Goal: Task Accomplishment & Management: Manage account settings

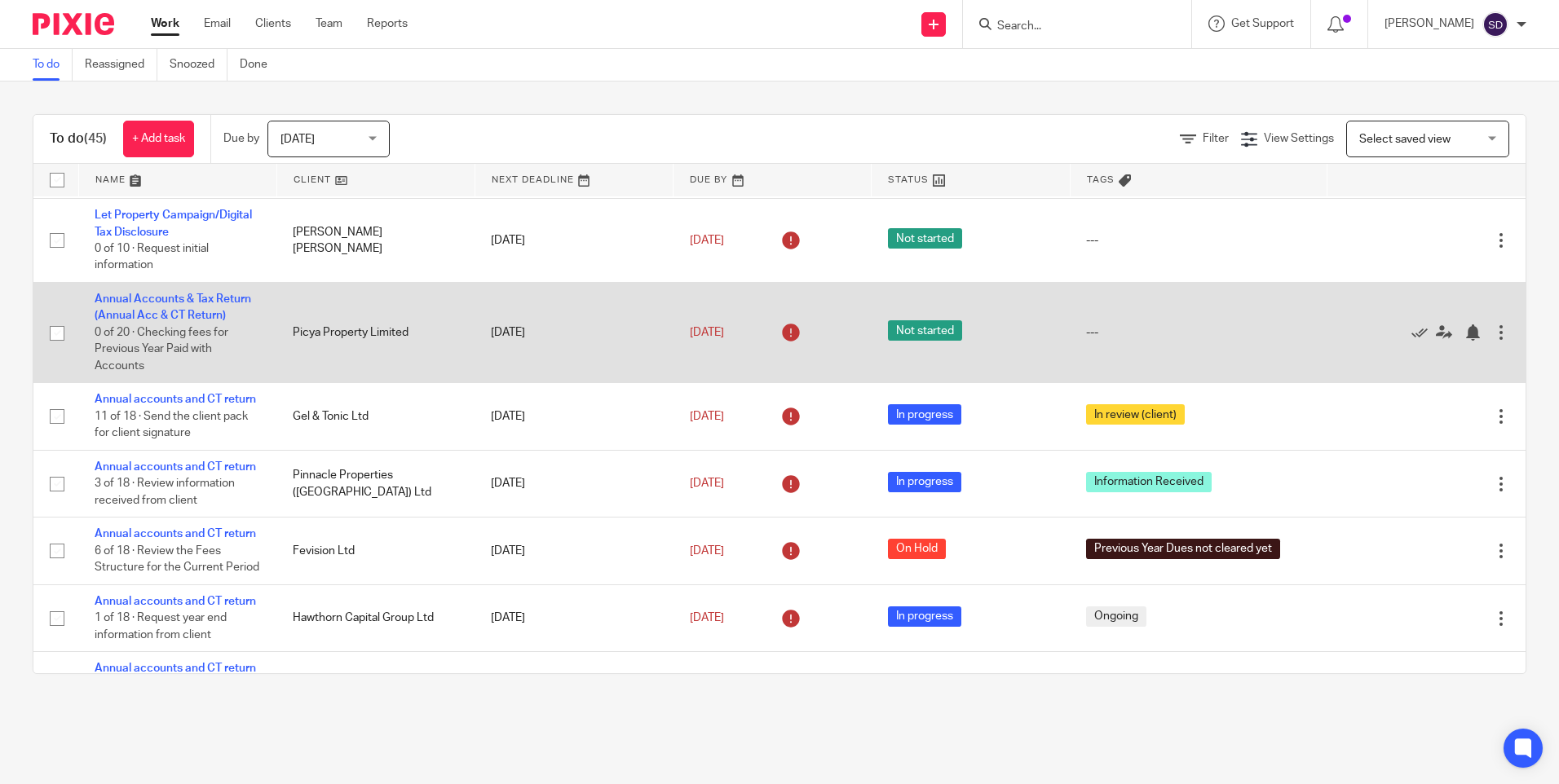
scroll to position [163, 0]
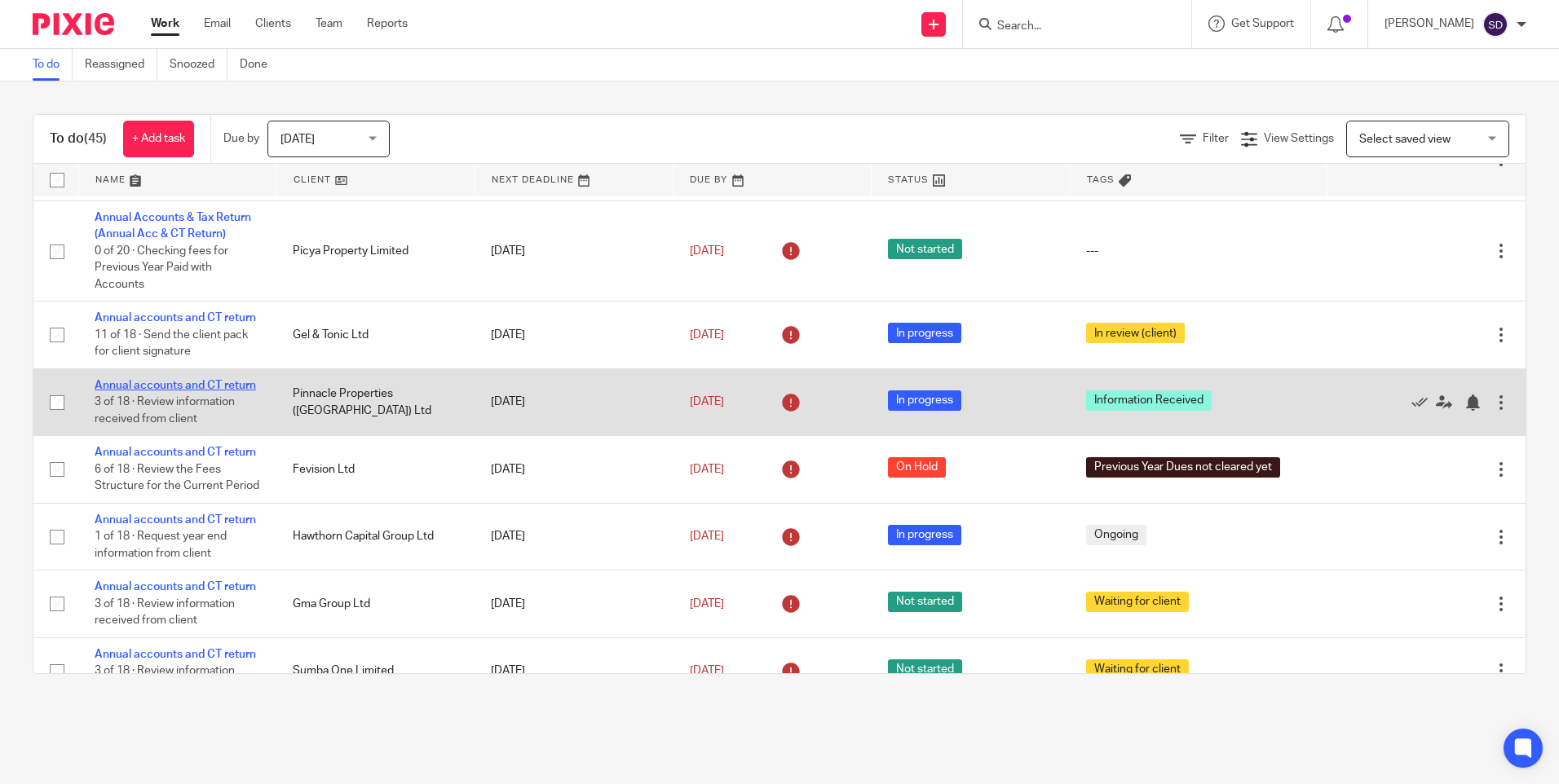
click at [164, 392] on link "Annual accounts and CT return" at bounding box center [175, 385] width 161 height 11
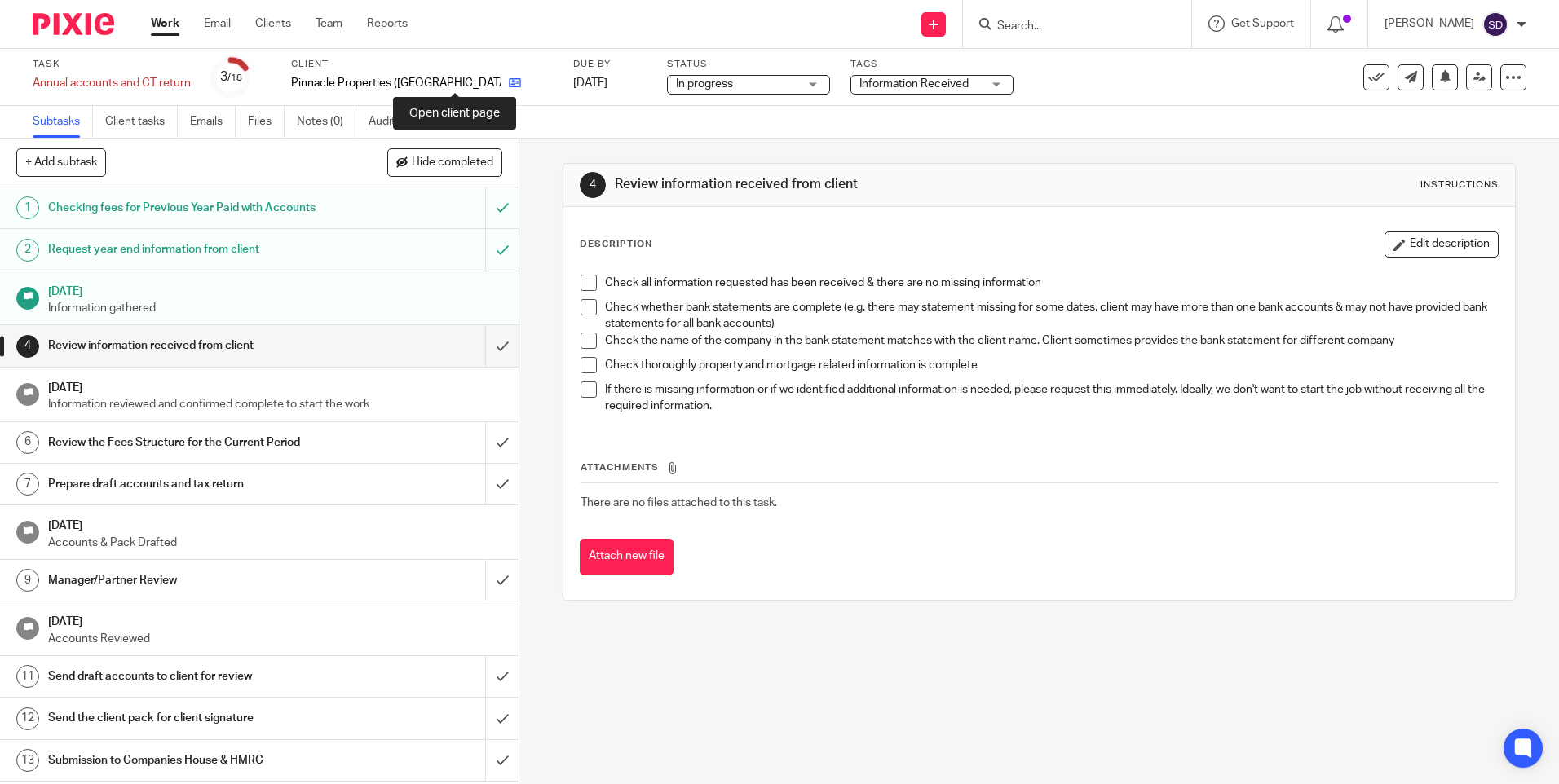
click at [509, 82] on icon at bounding box center [514, 83] width 12 height 12
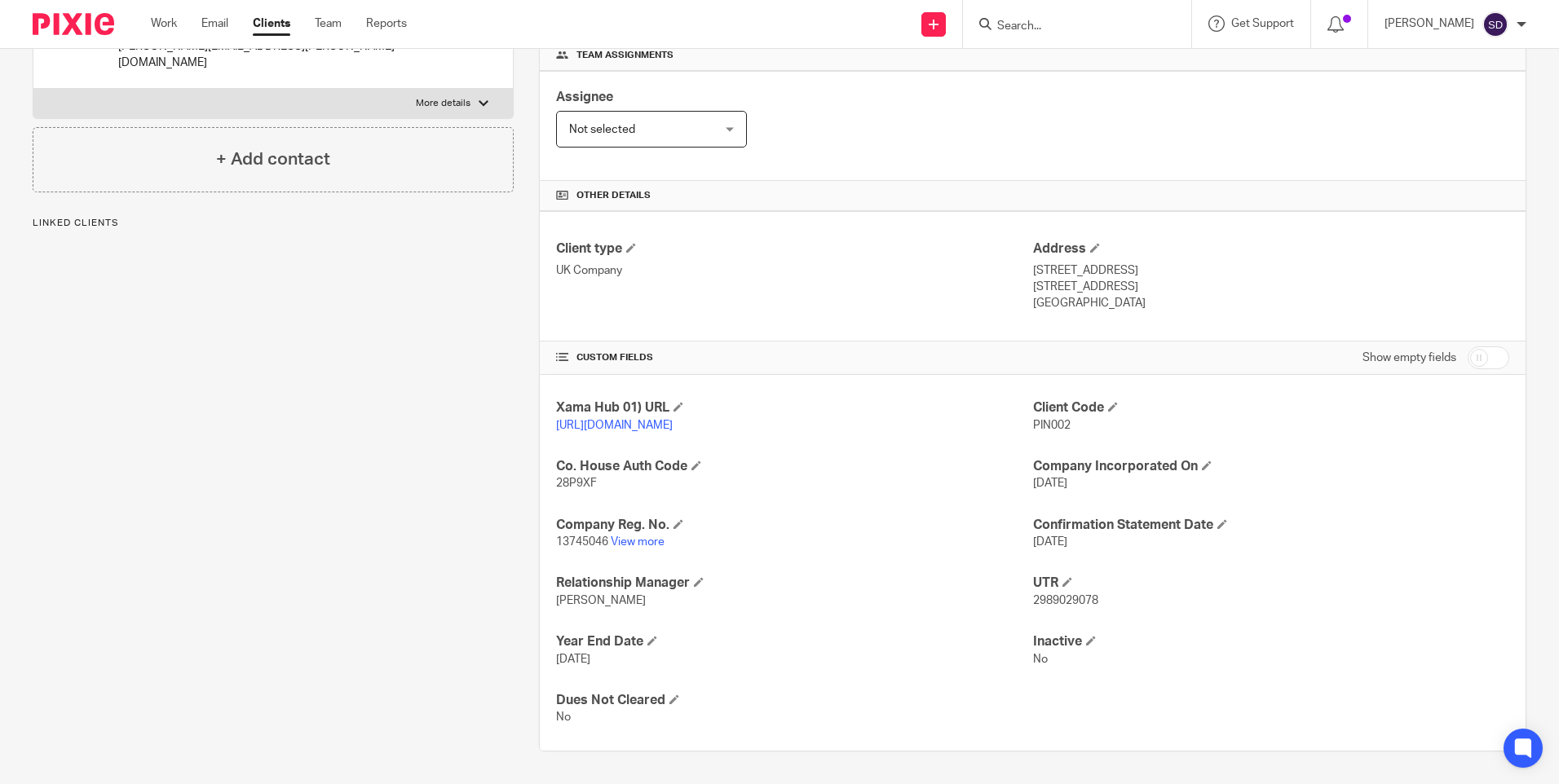
scroll to position [269, 0]
